Goal: Find specific page/section: Find specific page/section

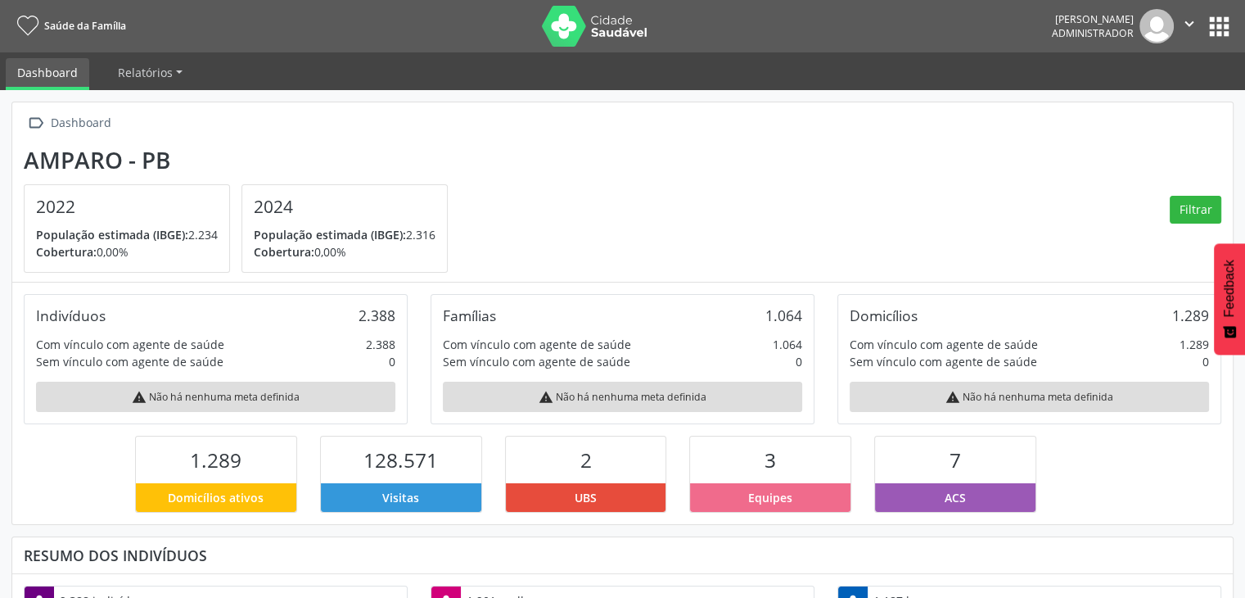
scroll to position [269, 407]
click at [1225, 34] on button "apps" at bounding box center [1219, 26] width 29 height 29
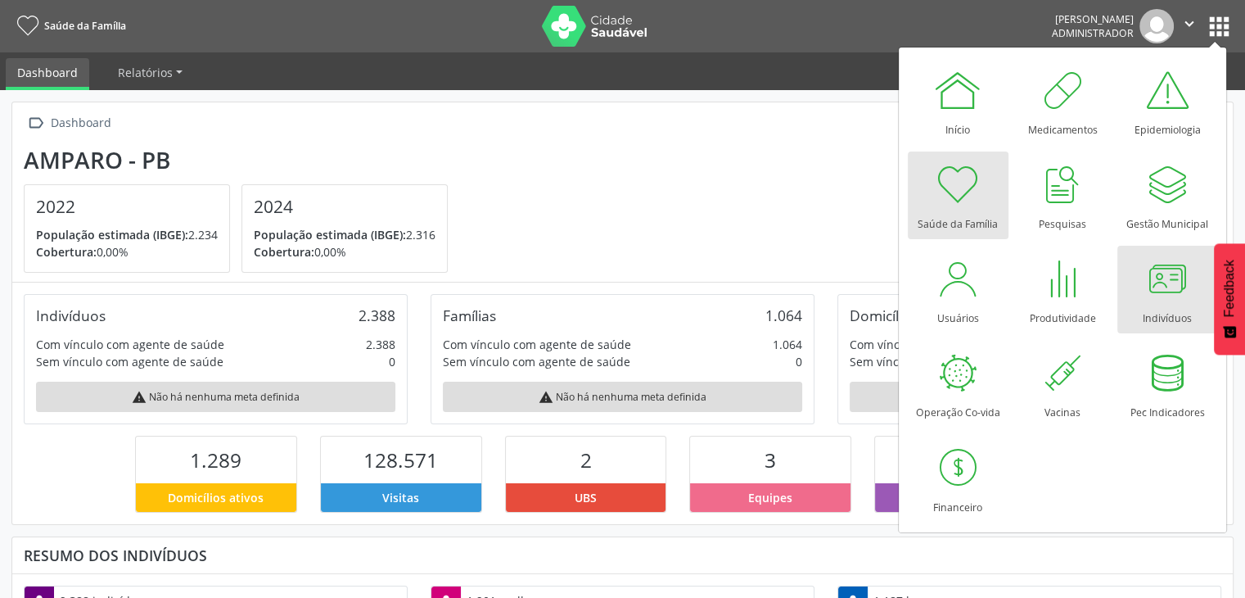
click at [1132, 292] on link "Indivíduos" at bounding box center [1168, 290] width 101 height 88
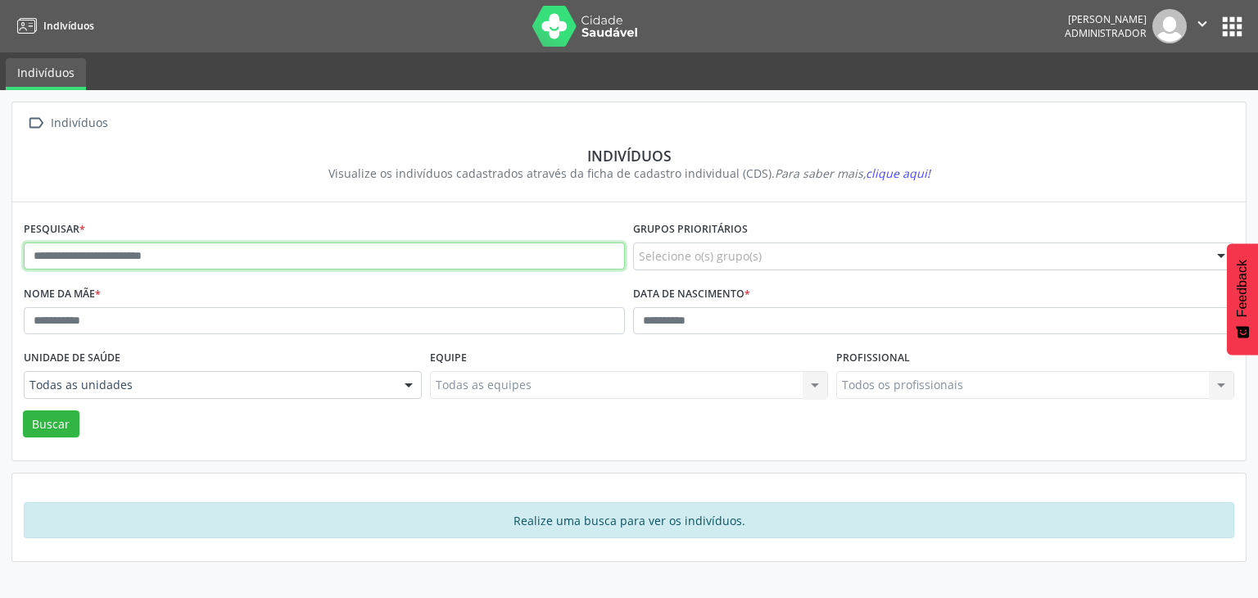
click at [298, 245] on input "text" at bounding box center [324, 256] width 601 height 28
type input "******"
click at [23, 410] on button "Buscar" at bounding box center [51, 424] width 57 height 28
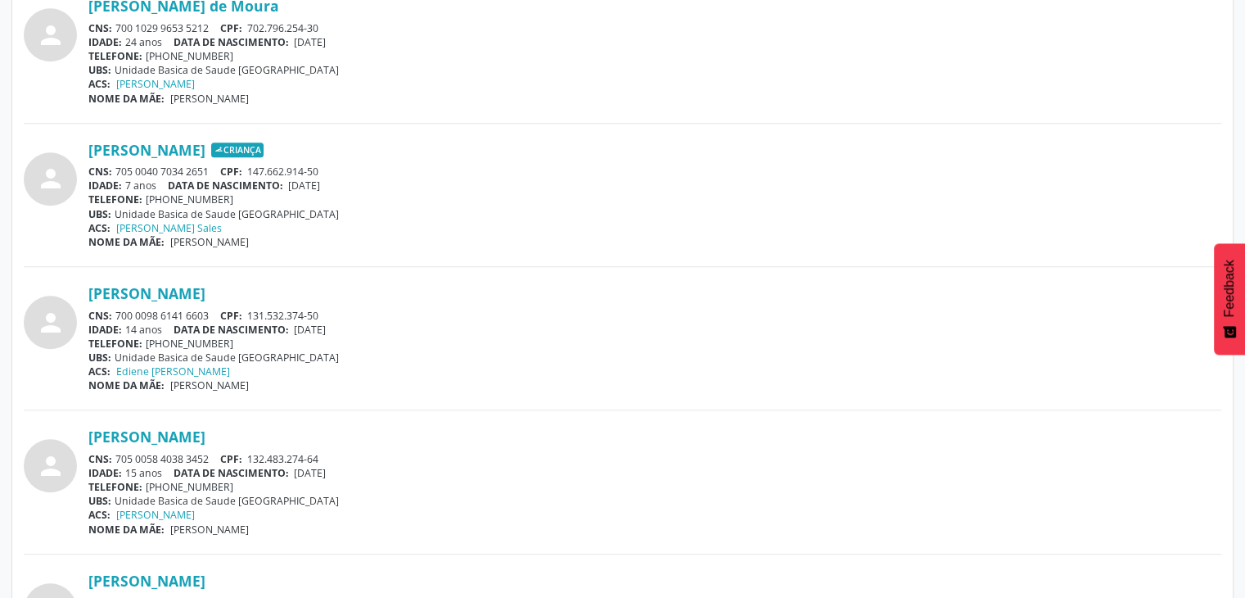
scroll to position [1146, 0]
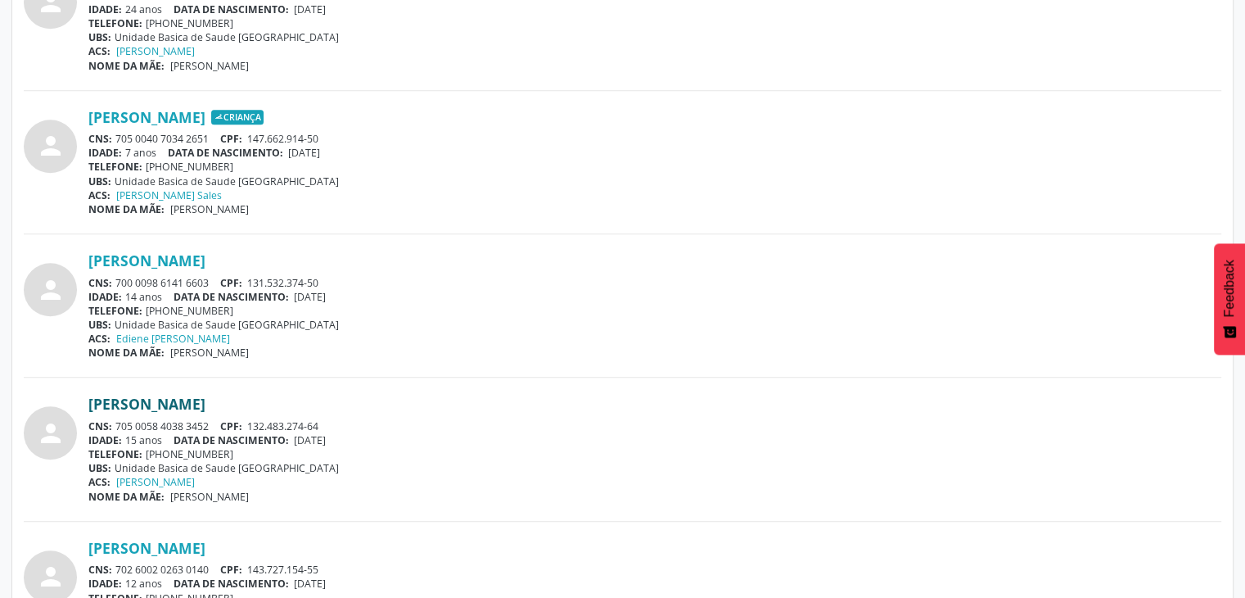
click at [206, 396] on link "[PERSON_NAME]" at bounding box center [146, 404] width 117 height 18
